Goal: Find specific page/section: Find specific page/section

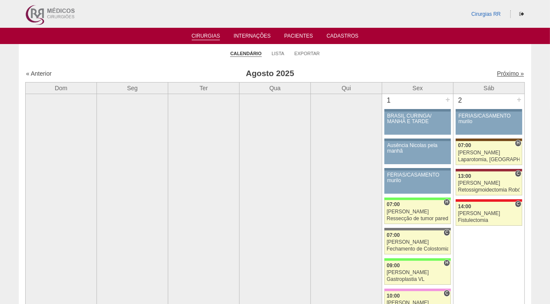
drag, startPoint x: 0, startPoint y: 0, endPoint x: 503, endPoint y: 76, distance: 509.0
click at [502, 76] on link "Próximo »" at bounding box center [510, 73] width 27 height 7
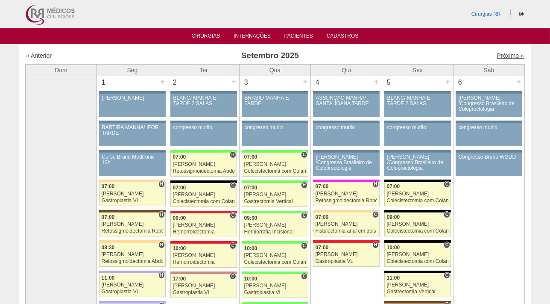
click at [508, 56] on link "Próximo »" at bounding box center [510, 55] width 27 height 7
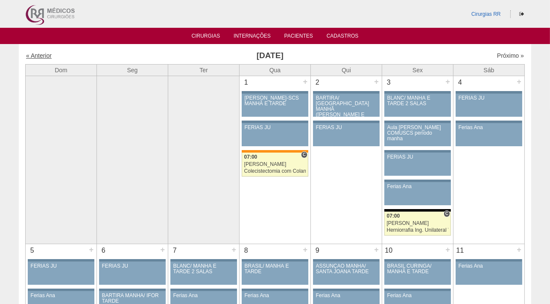
click at [43, 56] on link "« Anterior" at bounding box center [39, 55] width 26 height 7
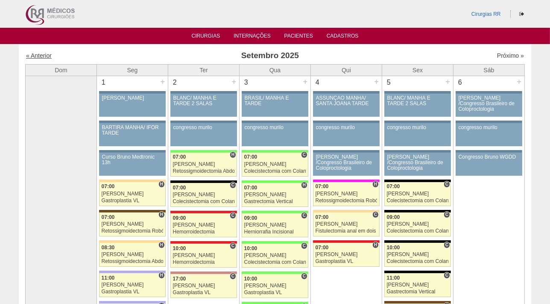
drag, startPoint x: 0, startPoint y: 0, endPoint x: 43, endPoint y: 56, distance: 70.3
click at [43, 56] on link "« Anterior" at bounding box center [39, 55] width 26 height 7
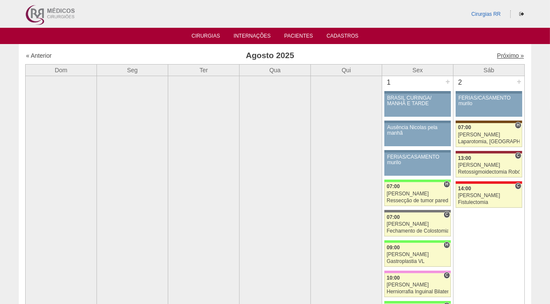
click at [504, 55] on link "Próximo »" at bounding box center [510, 55] width 27 height 7
